Goal: Task Accomplishment & Management: Manage account settings

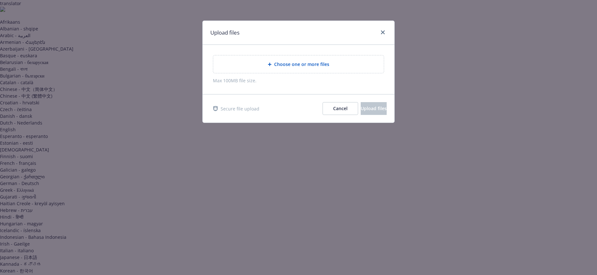
click at [303, 64] on span "Choose one or more files" at bounding box center [301, 64] width 55 height 7
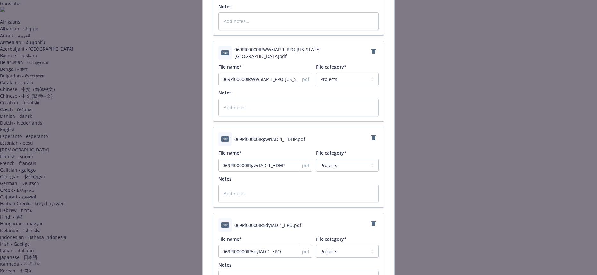
scroll to position [1593, 0]
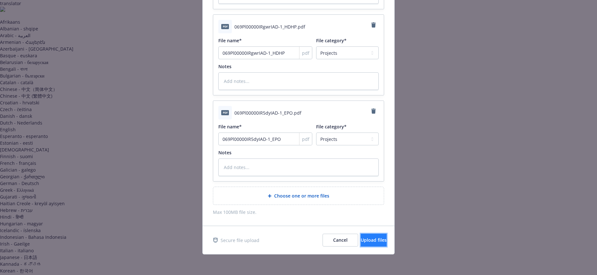
click at [368, 242] on span "Upload files" at bounding box center [374, 240] width 26 height 6
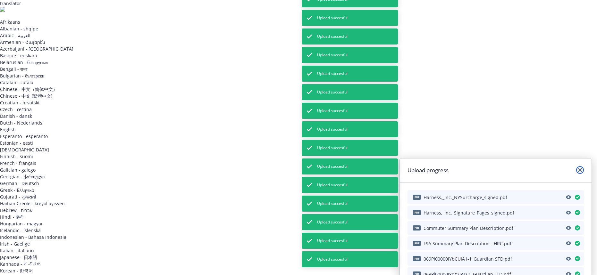
click at [579, 172] on icon "close" at bounding box center [580, 170] width 4 height 4
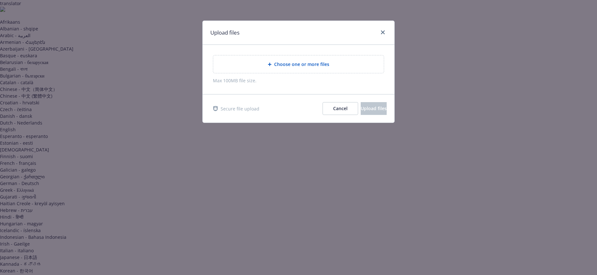
click at [316, 63] on span "Choose one or more files" at bounding box center [301, 64] width 55 height 7
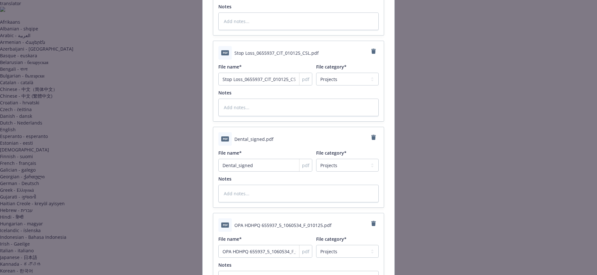
scroll to position [1162, 0]
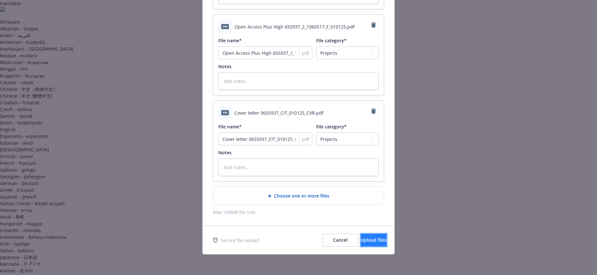
click at [372, 239] on span "Upload files" at bounding box center [374, 240] width 26 height 6
type textarea "x"
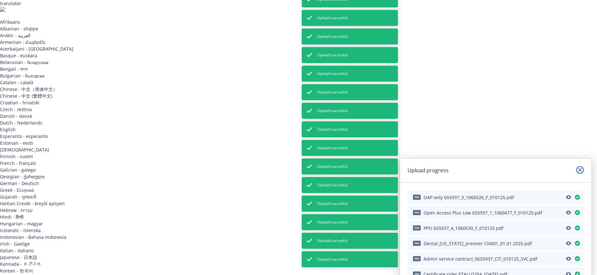
click at [584, 169] on link "close" at bounding box center [580, 170] width 8 height 8
